Goal: Navigation & Orientation: Find specific page/section

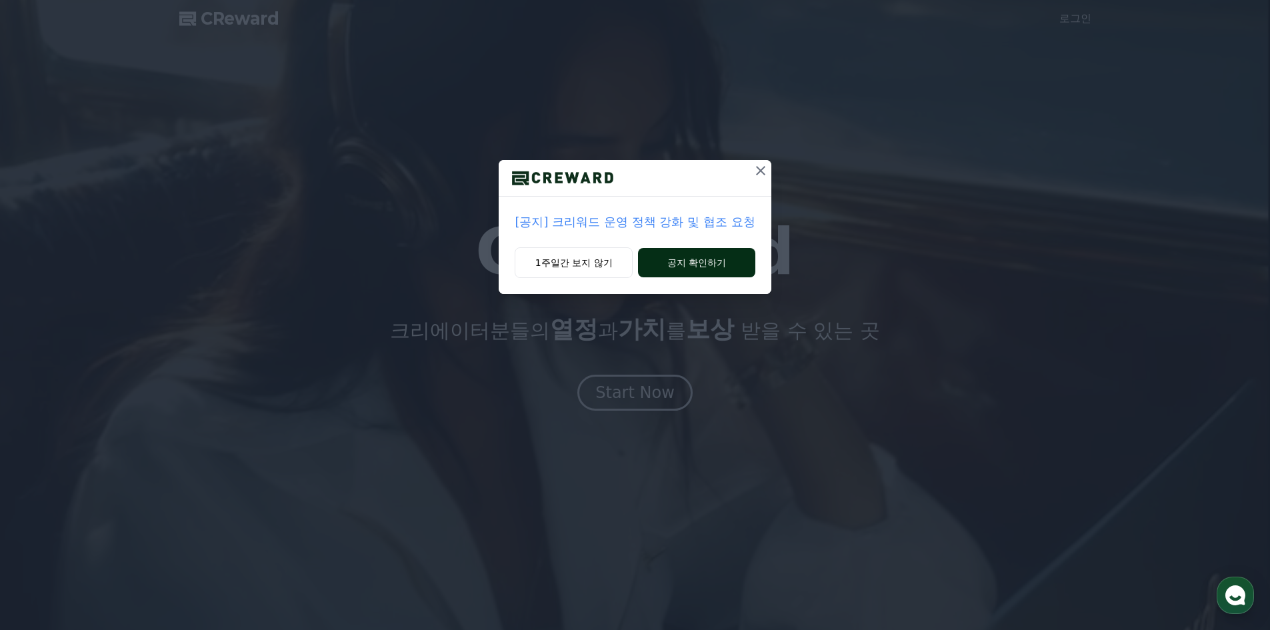
click at [682, 261] on button "공지 확인하기" at bounding box center [696, 262] width 117 height 29
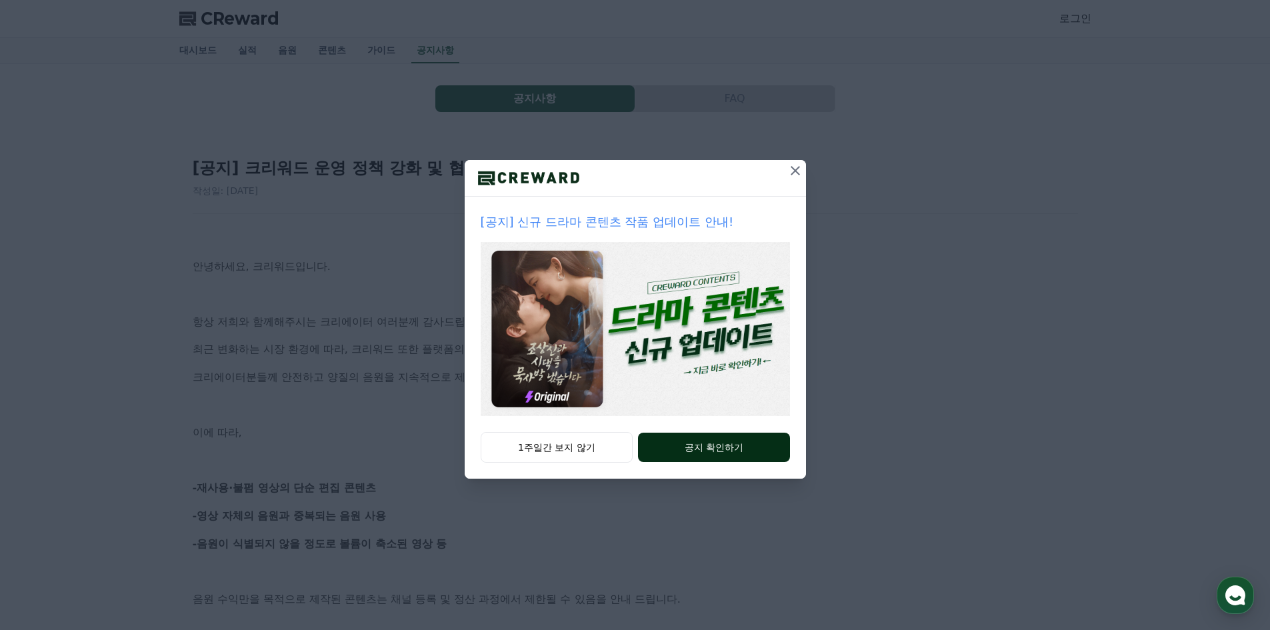
click at [712, 444] on button "공지 확인하기" at bounding box center [713, 447] width 151 height 29
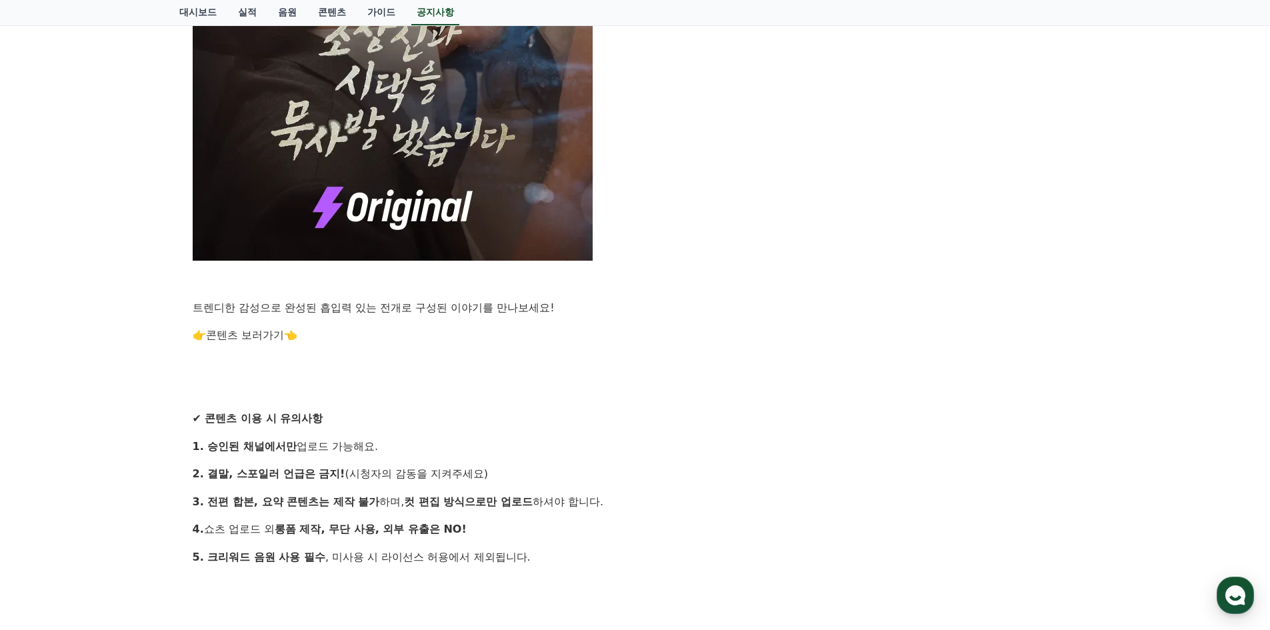
scroll to position [933, 0]
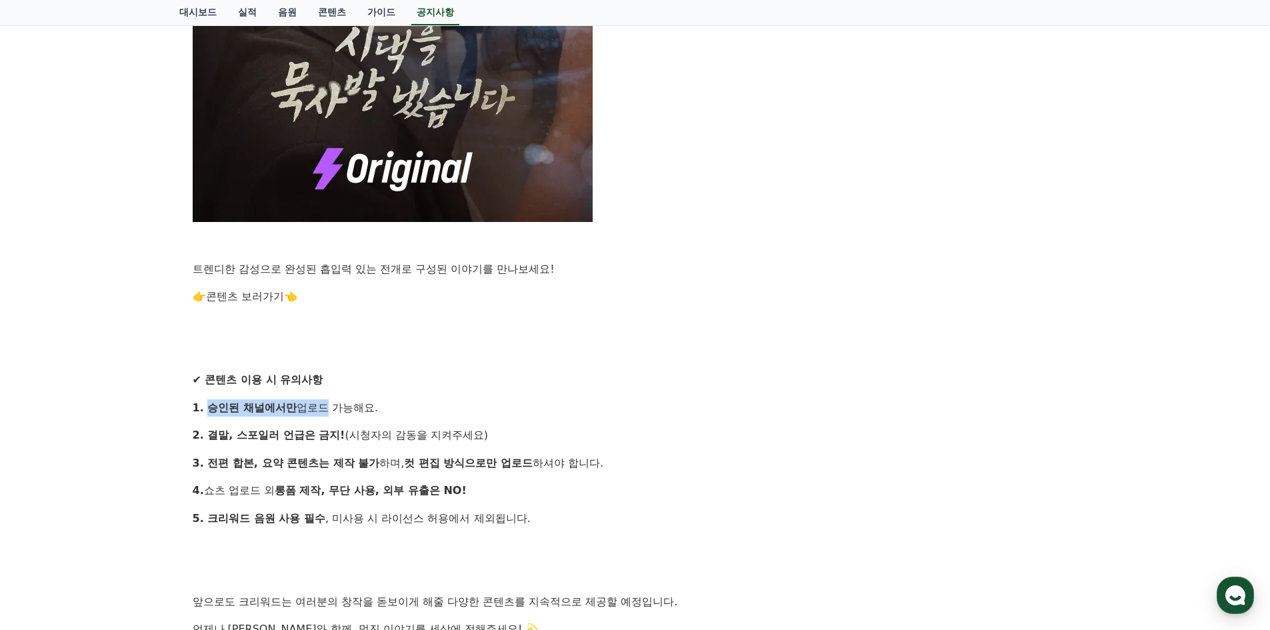
drag, startPoint x: 208, startPoint y: 409, endPoint x: 374, endPoint y: 403, distance: 166.1
click at [326, 409] on p "1. 승인된 채널에서만 업로드 가능해요." at bounding box center [635, 407] width 885 height 17
click at [381, 406] on p "1. 승인된 채널에서만 업로드 가능해요." at bounding box center [635, 407] width 885 height 17
drag, startPoint x: 368, startPoint y: 404, endPoint x: 205, endPoint y: 410, distance: 163.4
click at [205, 410] on p "1. 승인된 채널에서만 업로드 가능해요." at bounding box center [635, 407] width 885 height 17
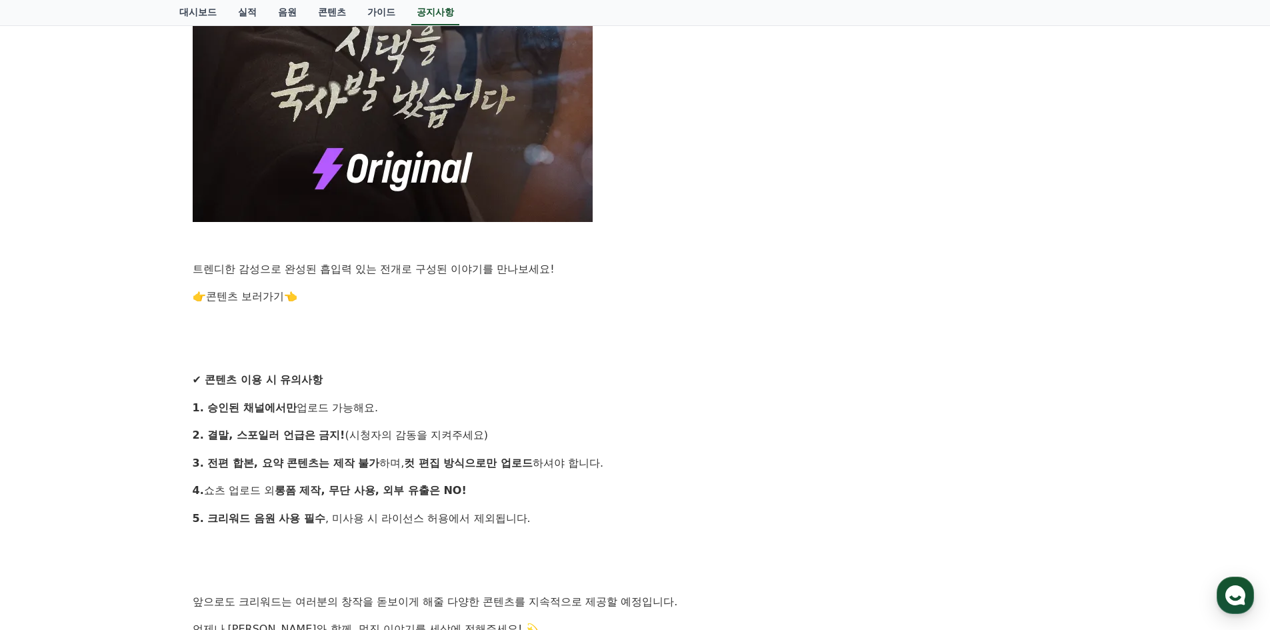
click at [446, 366] on div "안녕하세요, 크리워드입니다. 창작의 열정으로 매 순간 함께해주시는 크리에이터 여러분께 감사 인사드립니다. 많은 분들이 기다리셨던 새로운 작품이…" at bounding box center [635, 23] width 885 height 1452
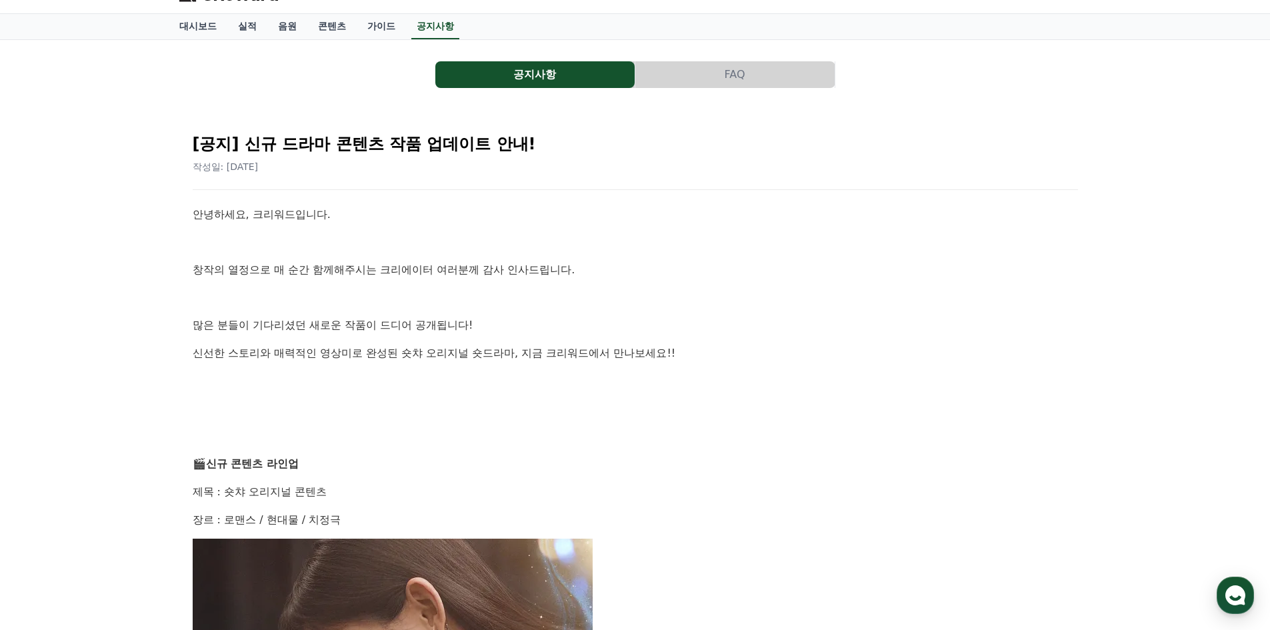
scroll to position [0, 0]
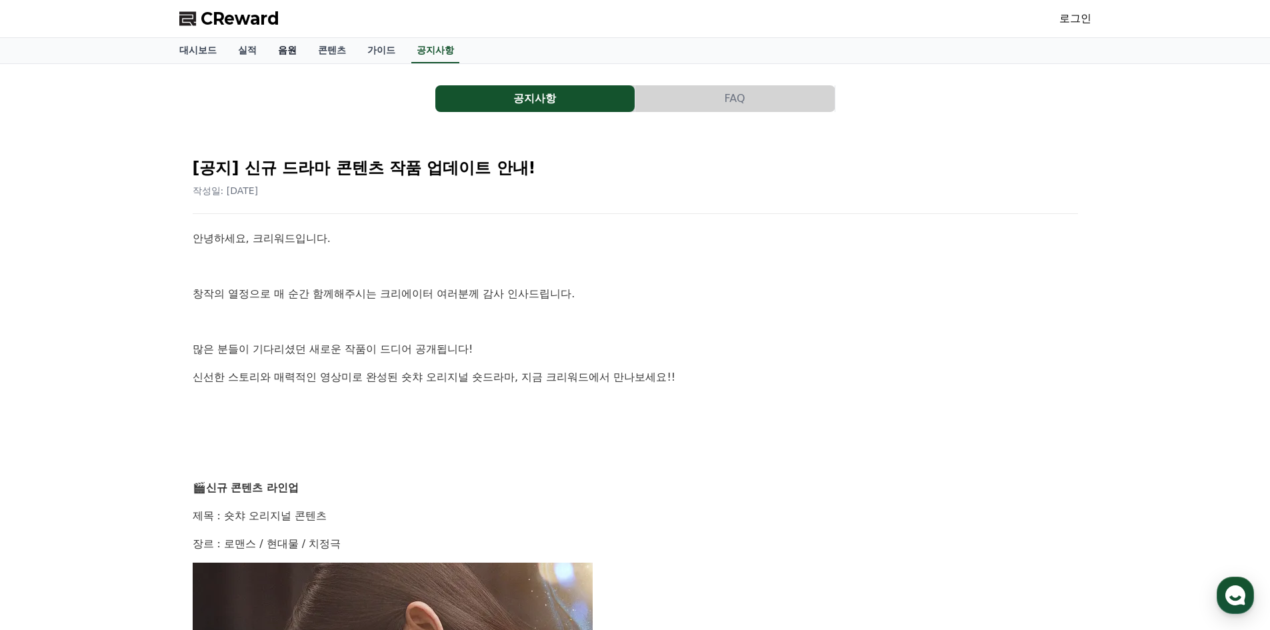
click at [297, 53] on link "음원" at bounding box center [287, 50] width 40 height 25
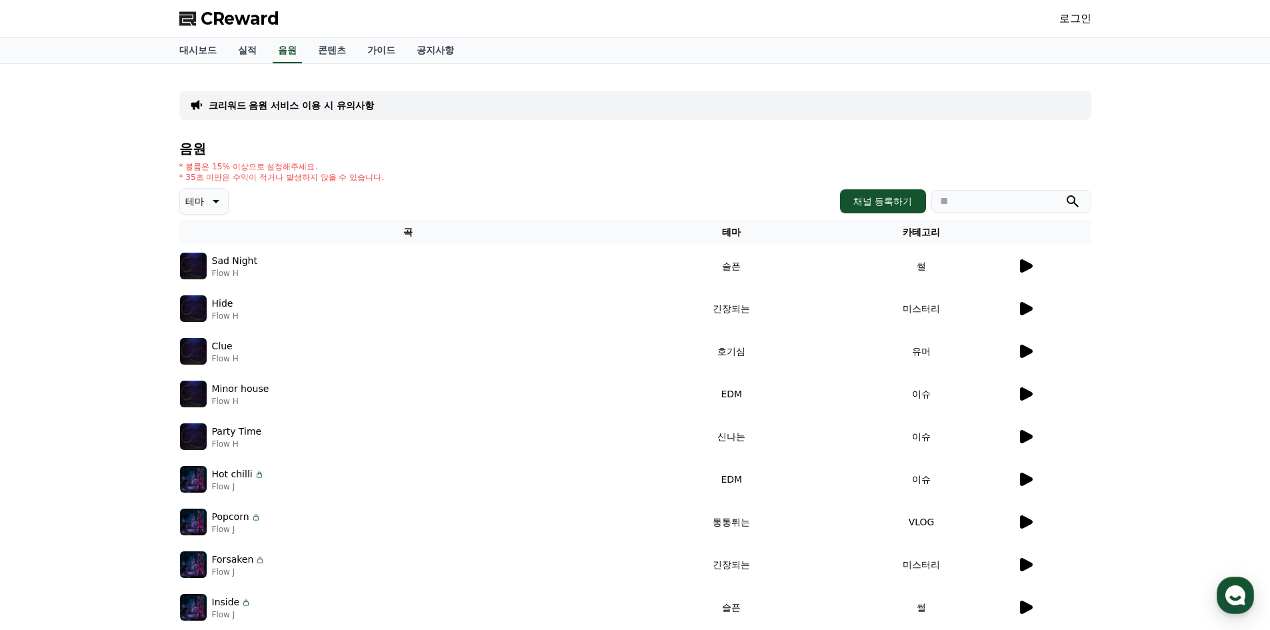
click at [359, 265] on div "Sad Night Flow H" at bounding box center [408, 266] width 456 height 27
click at [1013, 264] on td "썰" at bounding box center [922, 266] width 190 height 43
click at [1033, 269] on icon at bounding box center [1025, 266] width 16 height 16
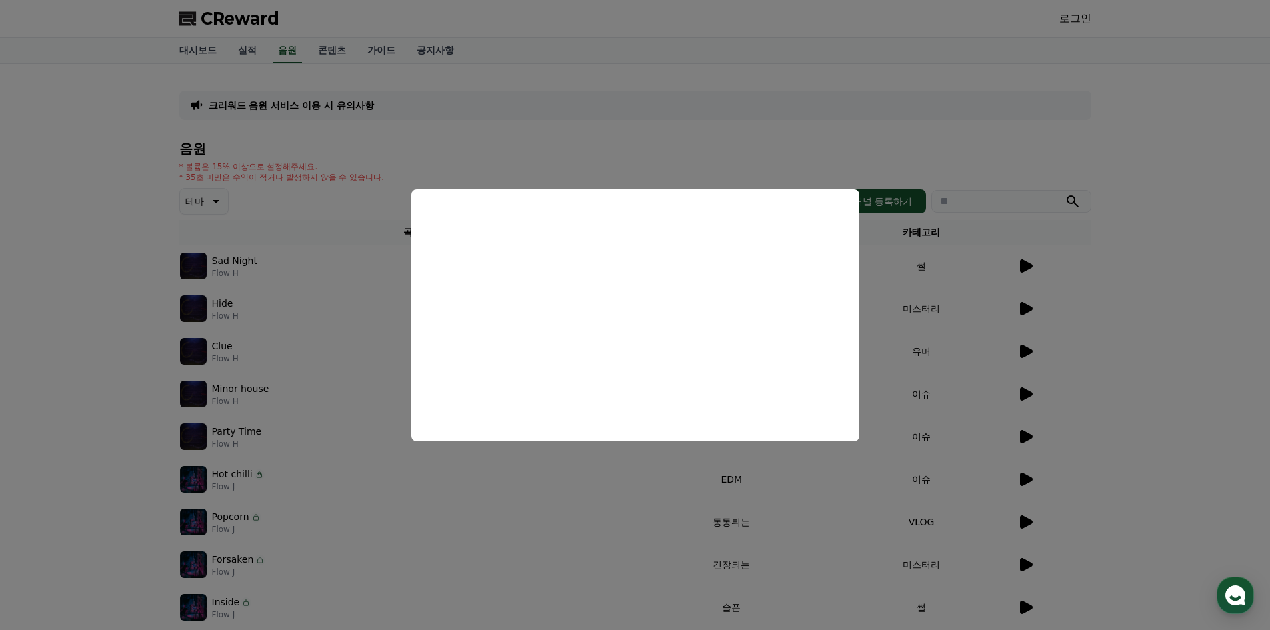
click at [733, 124] on button "close modal" at bounding box center [635, 315] width 1270 height 630
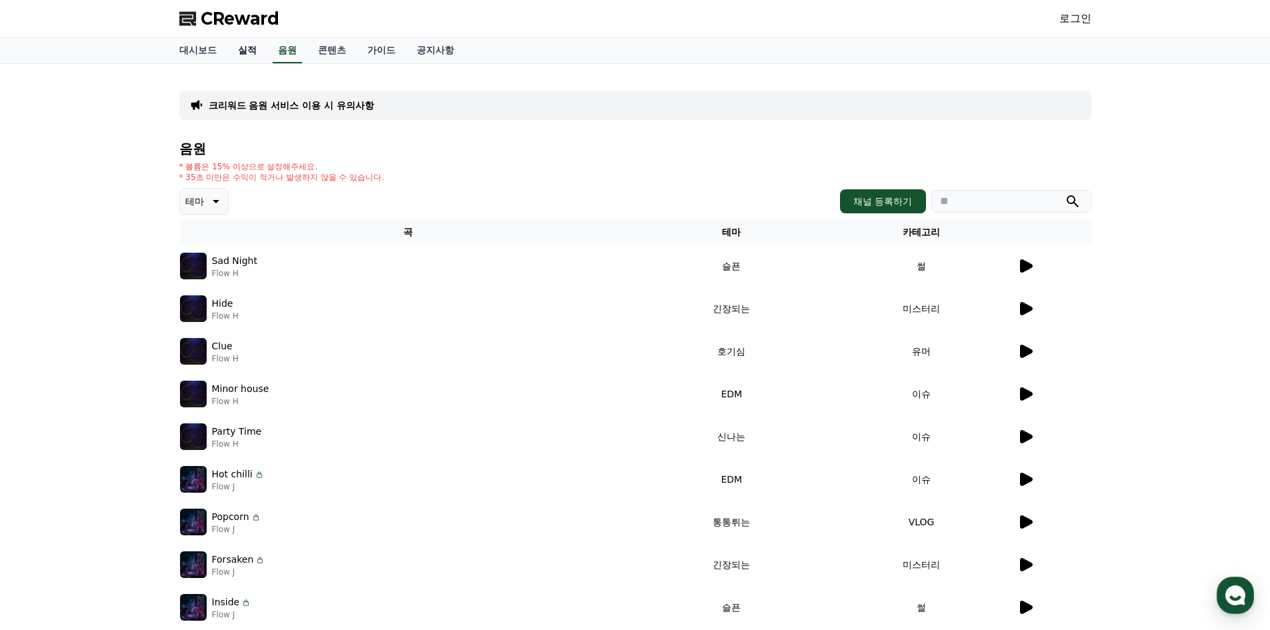
click at [235, 48] on link "실적" at bounding box center [247, 50] width 40 height 25
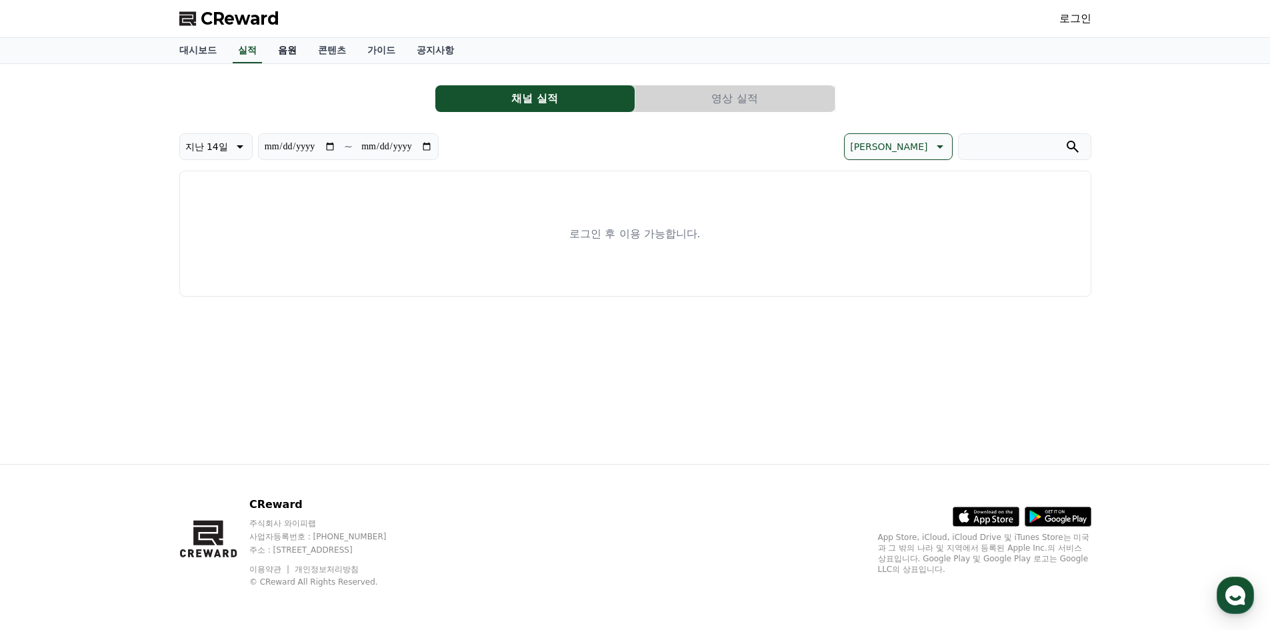
click at [279, 53] on link "음원" at bounding box center [287, 50] width 40 height 25
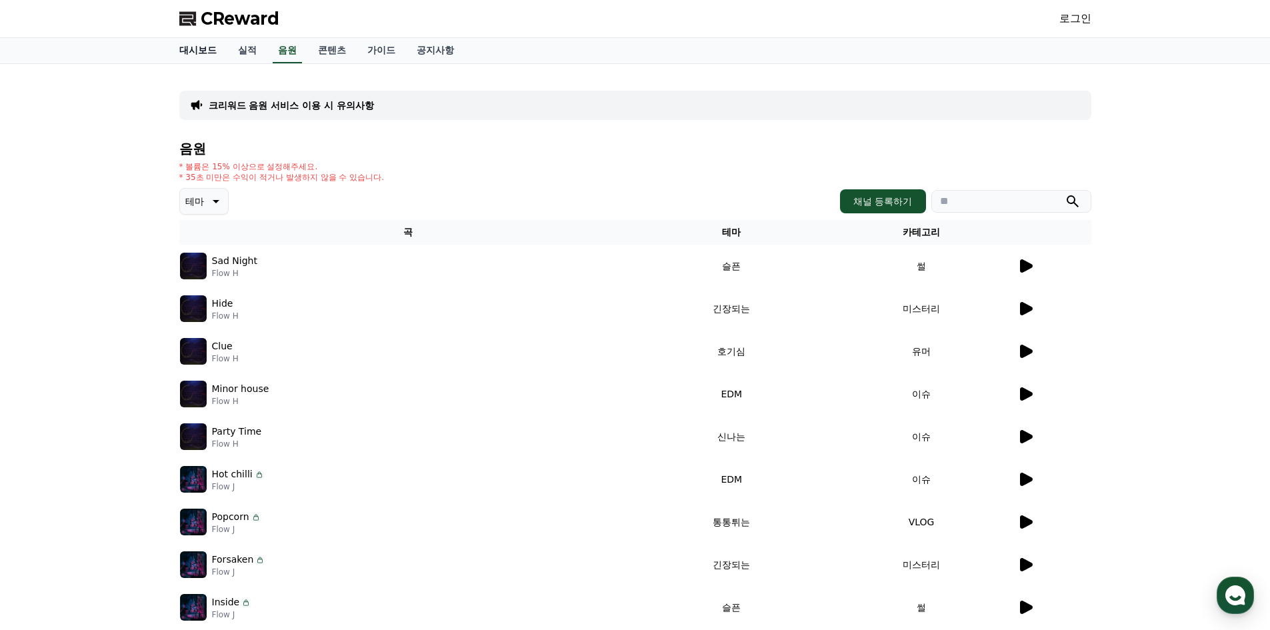
click at [213, 50] on link "대시보드" at bounding box center [198, 50] width 59 height 25
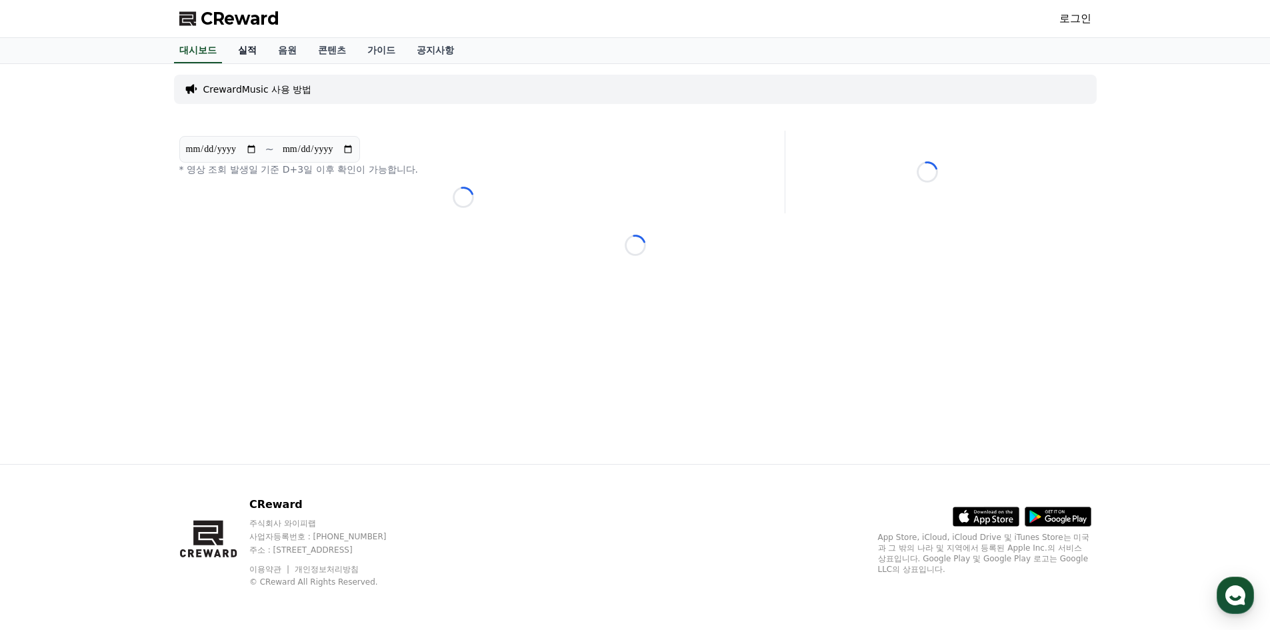
click at [251, 50] on link "실적" at bounding box center [247, 50] width 40 height 25
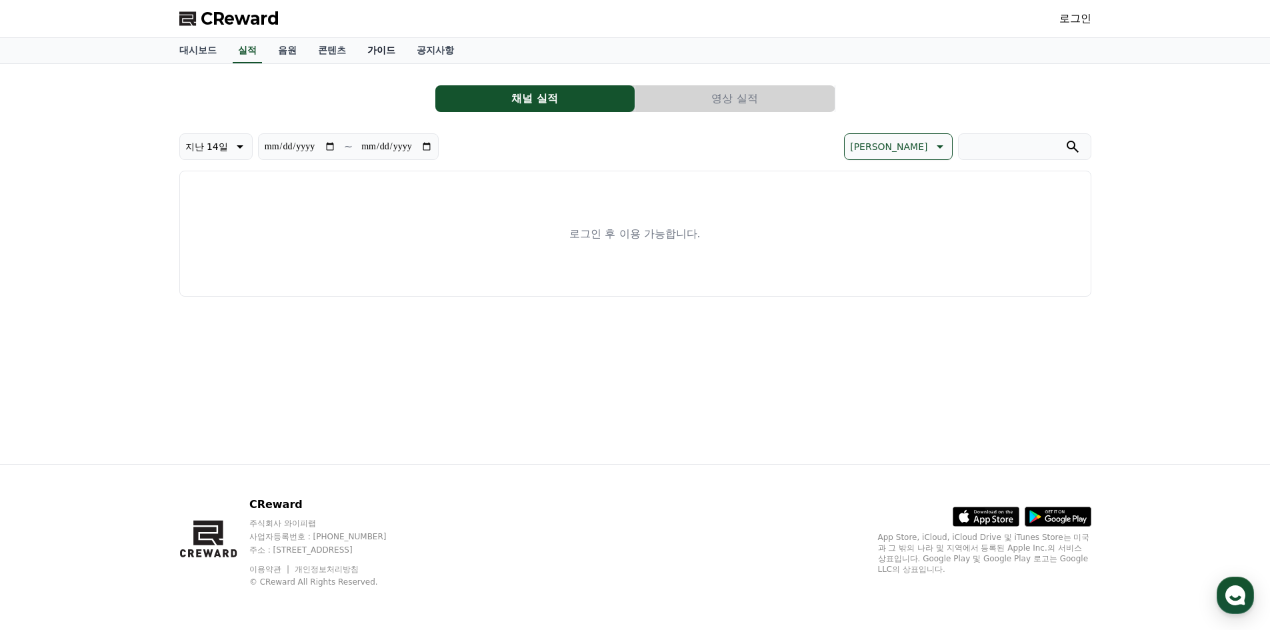
click at [368, 51] on link "가이드" at bounding box center [381, 50] width 49 height 25
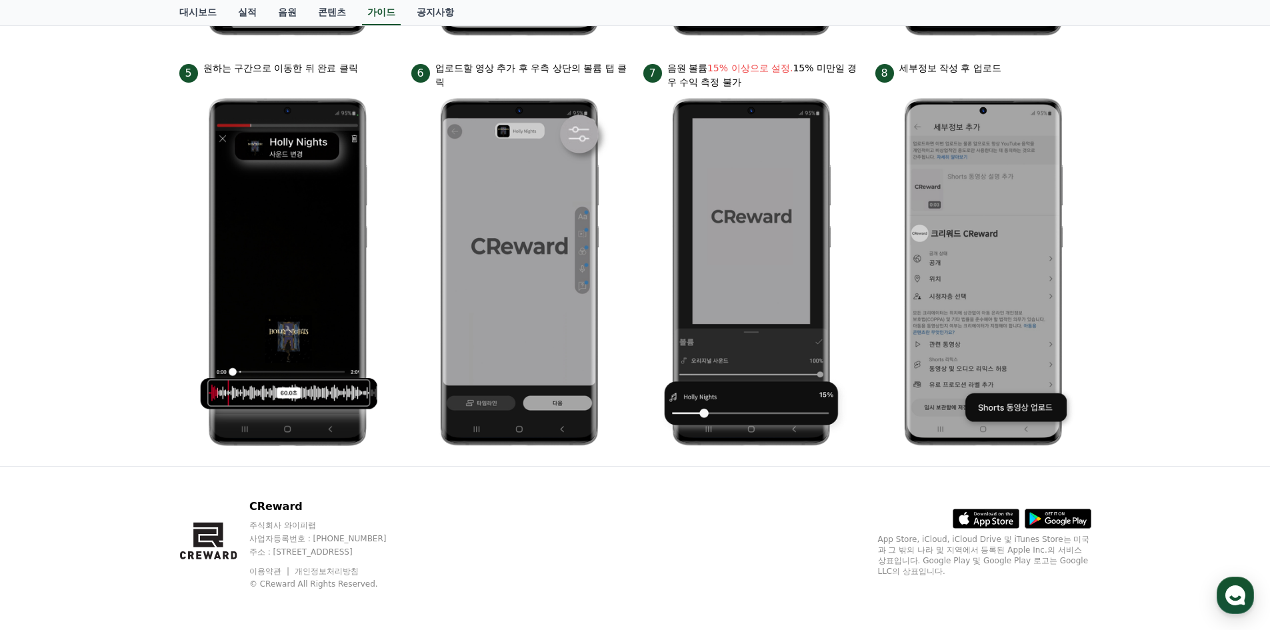
scroll to position [575, 0]
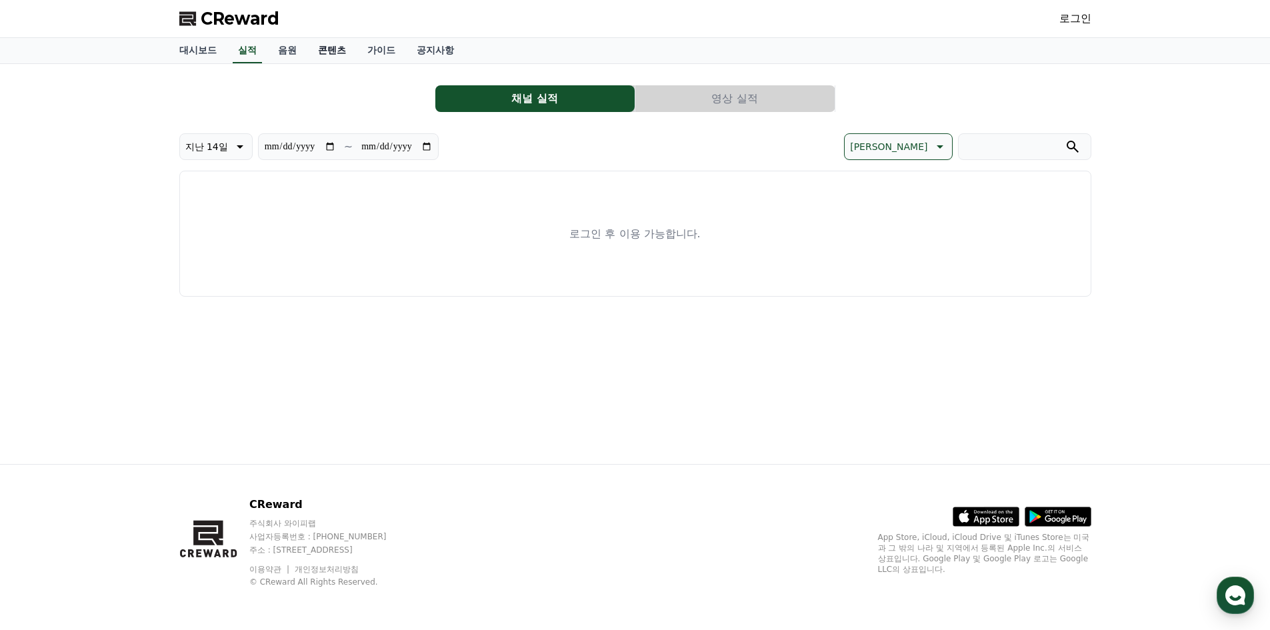
click at [335, 47] on link "콘텐츠" at bounding box center [331, 50] width 49 height 25
